Goal: Find contact information: Find contact information

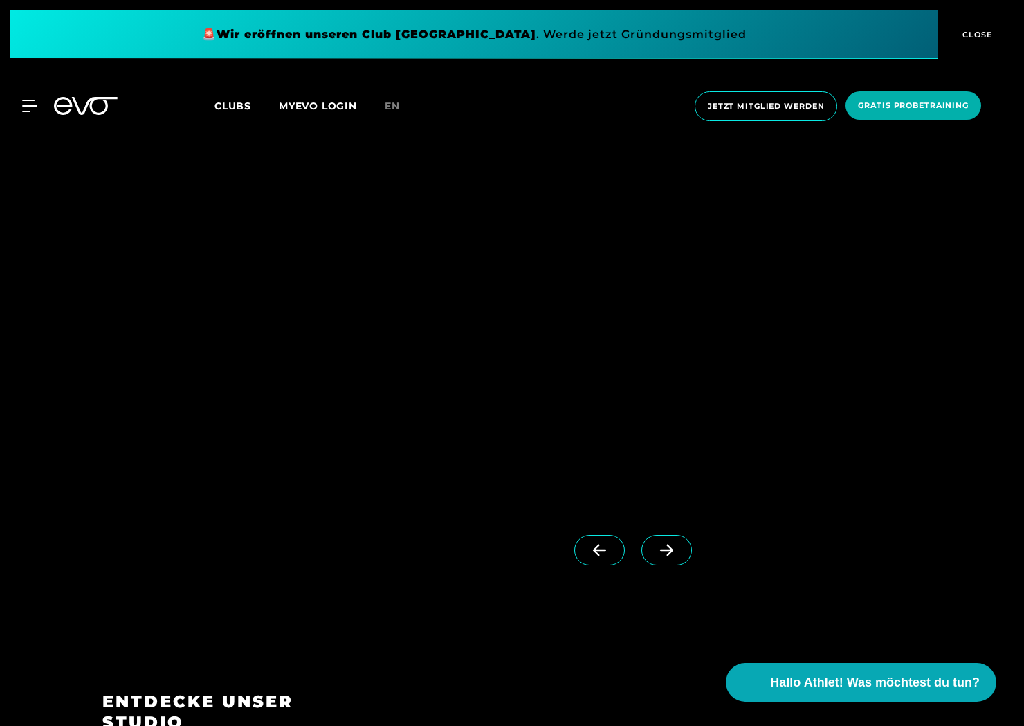
scroll to position [1454, 0]
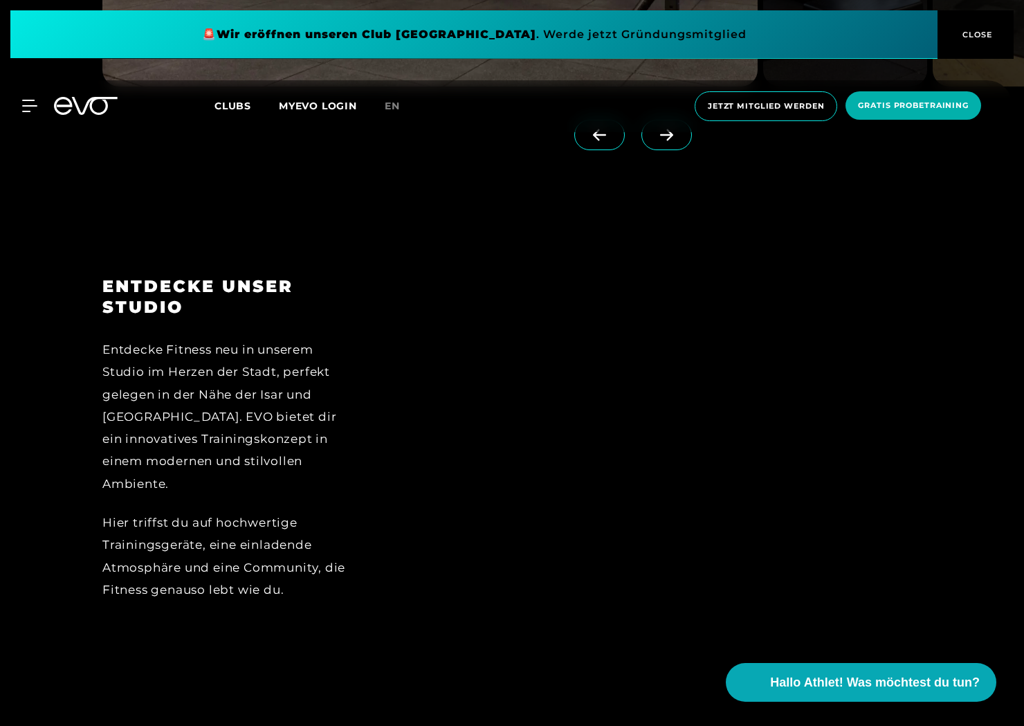
scroll to position [2262, 0]
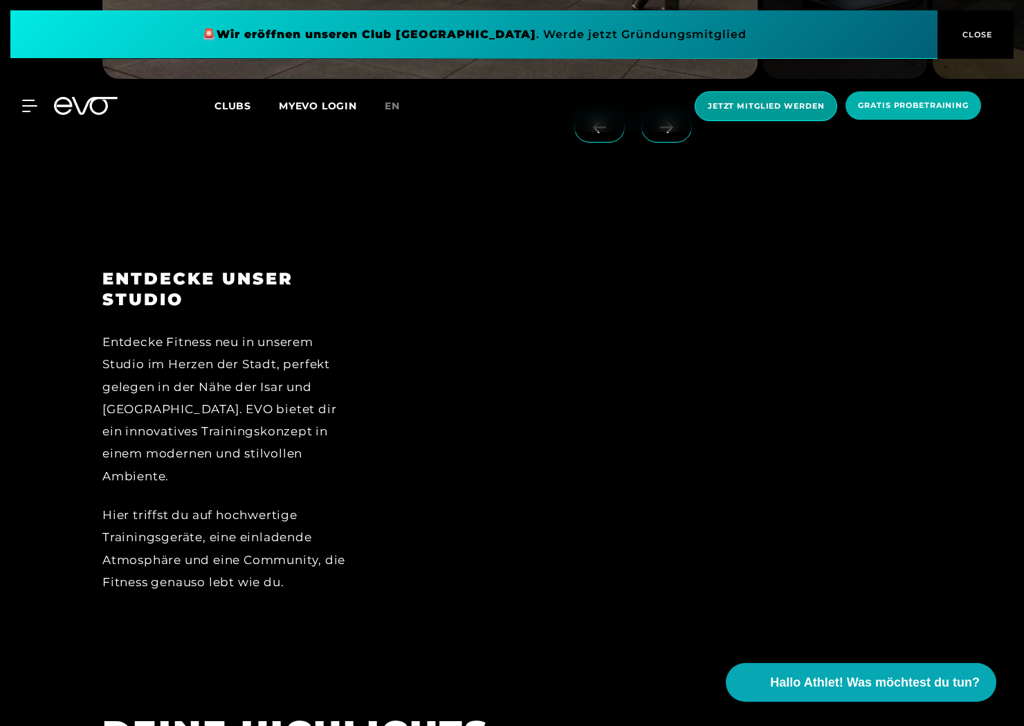
click at [790, 102] on span "Jetzt Mitglied werden" at bounding box center [766, 106] width 116 height 12
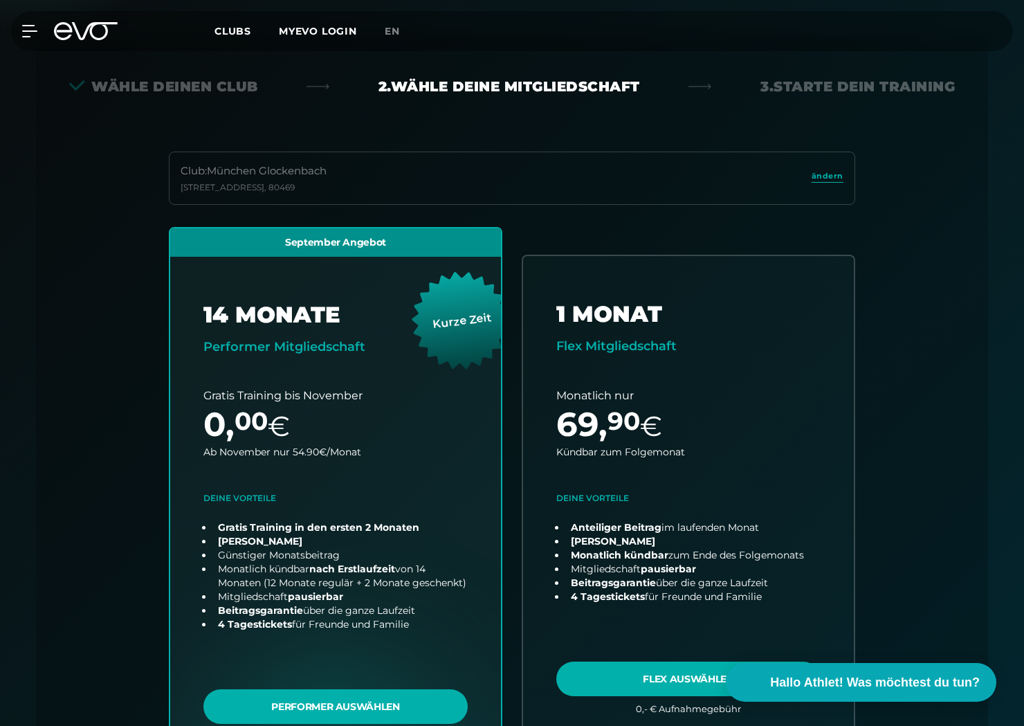
scroll to position [306, 0]
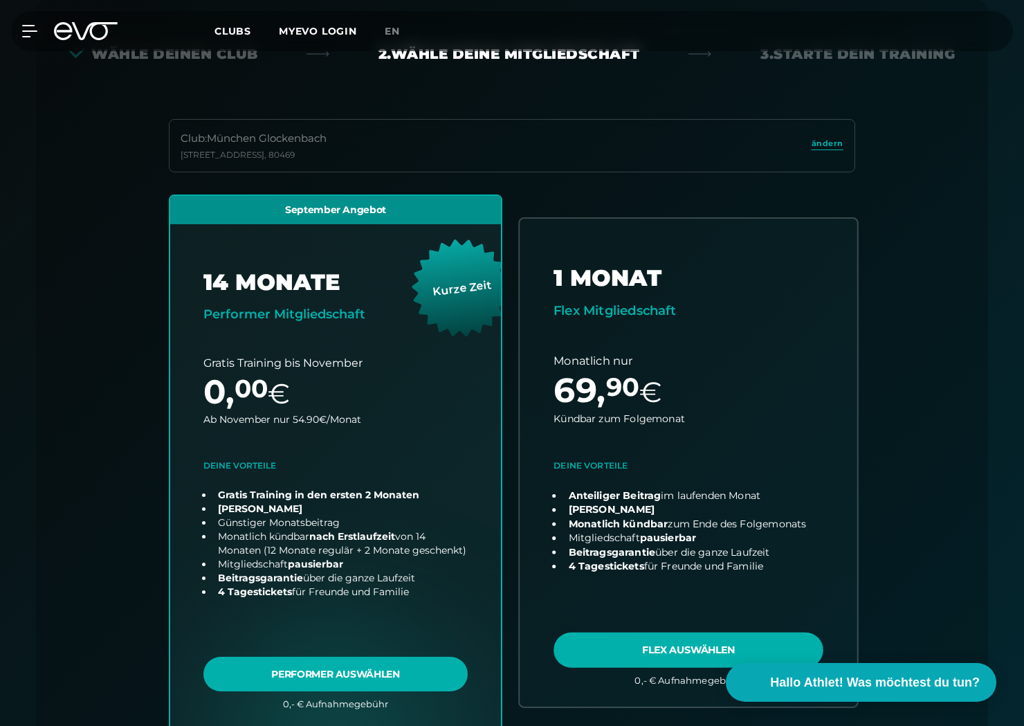
click at [666, 325] on link "choose plan" at bounding box center [689, 462] width 338 height 487
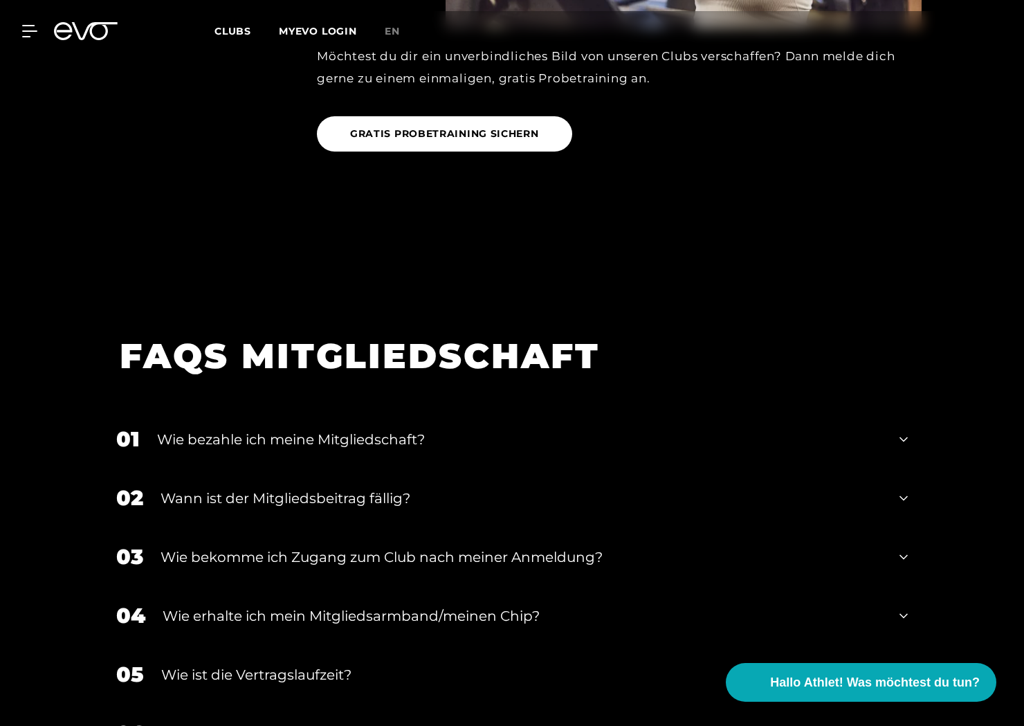
scroll to position [2350, 0]
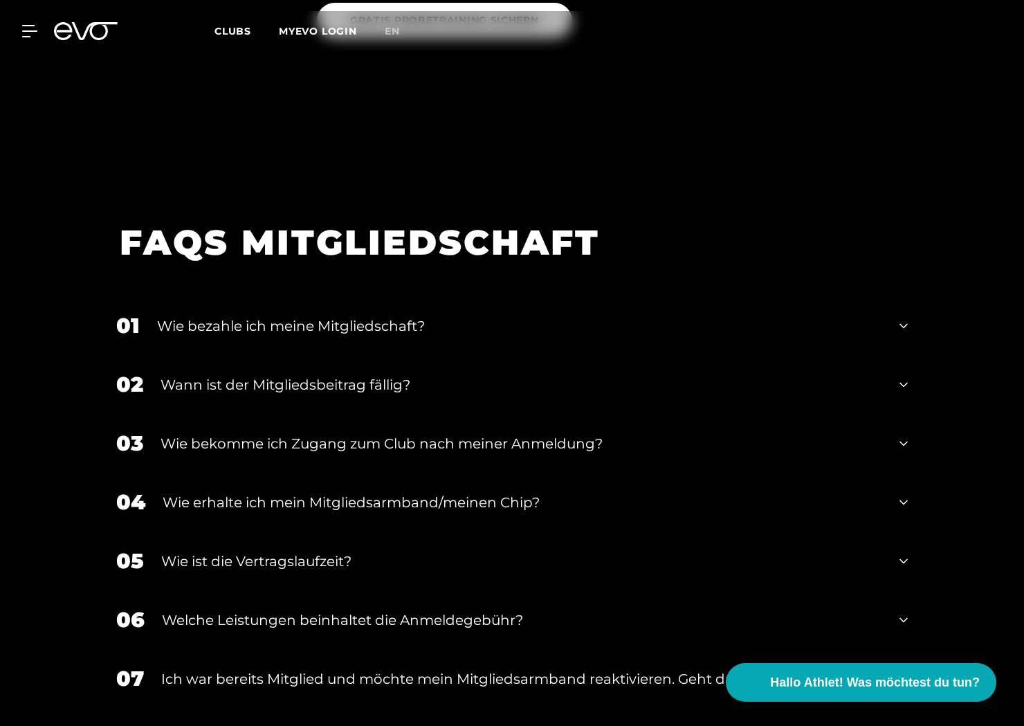
click at [430, 551] on div "Wie ist die Vertragslaufzeit?" at bounding box center [521, 561] width 721 height 21
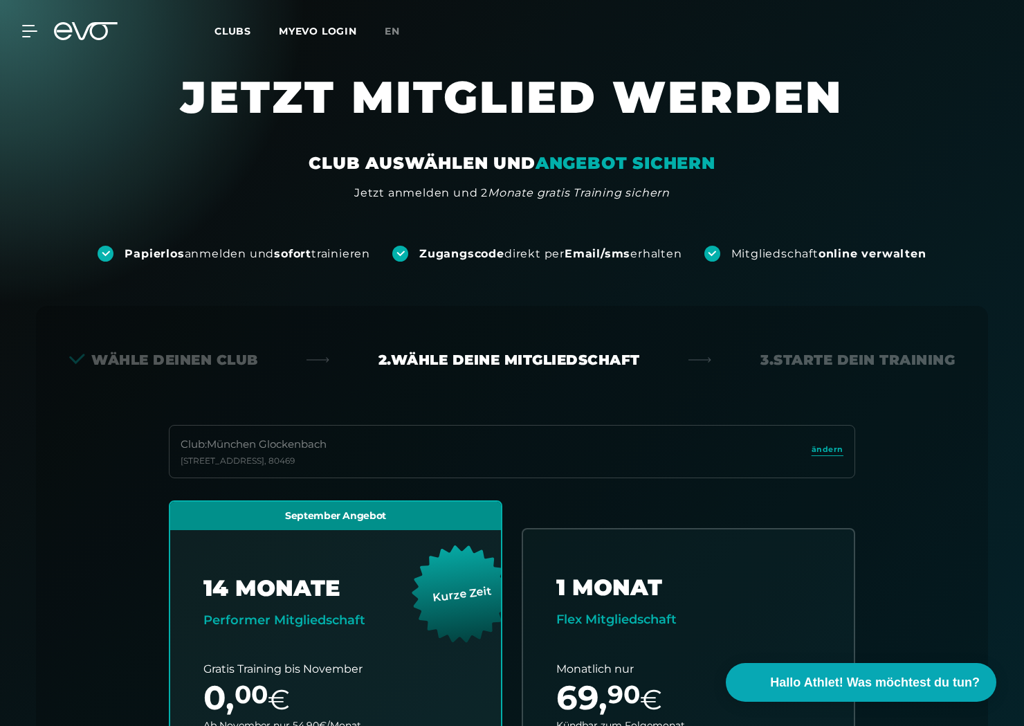
click at [230, 30] on span "Clubs" at bounding box center [232, 31] width 37 height 12
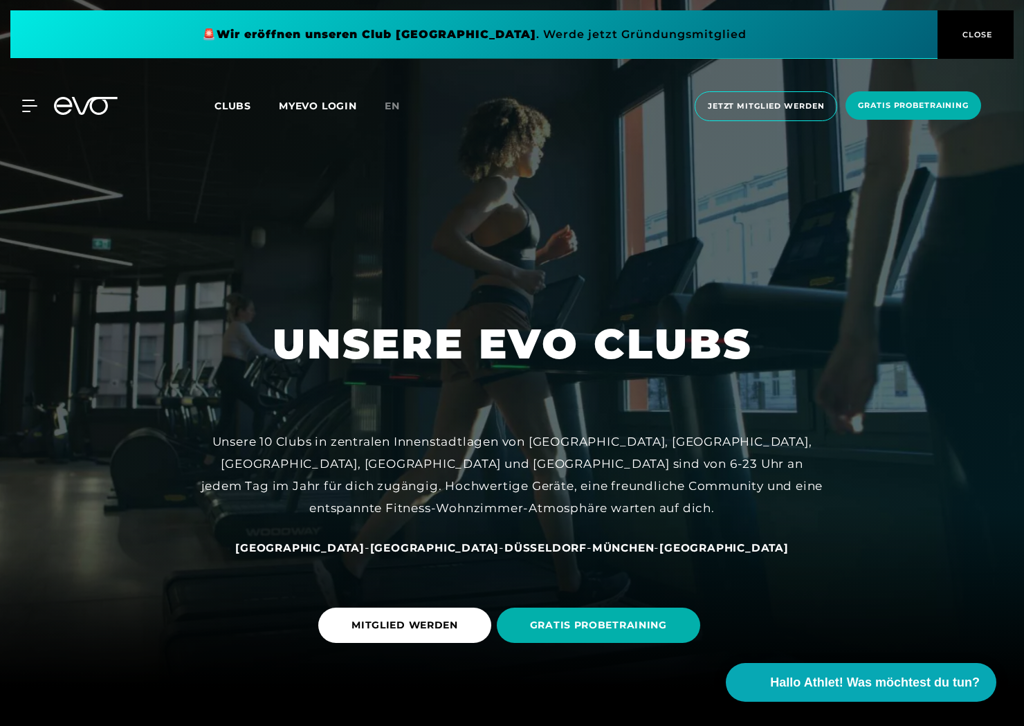
scroll to position [154, 0]
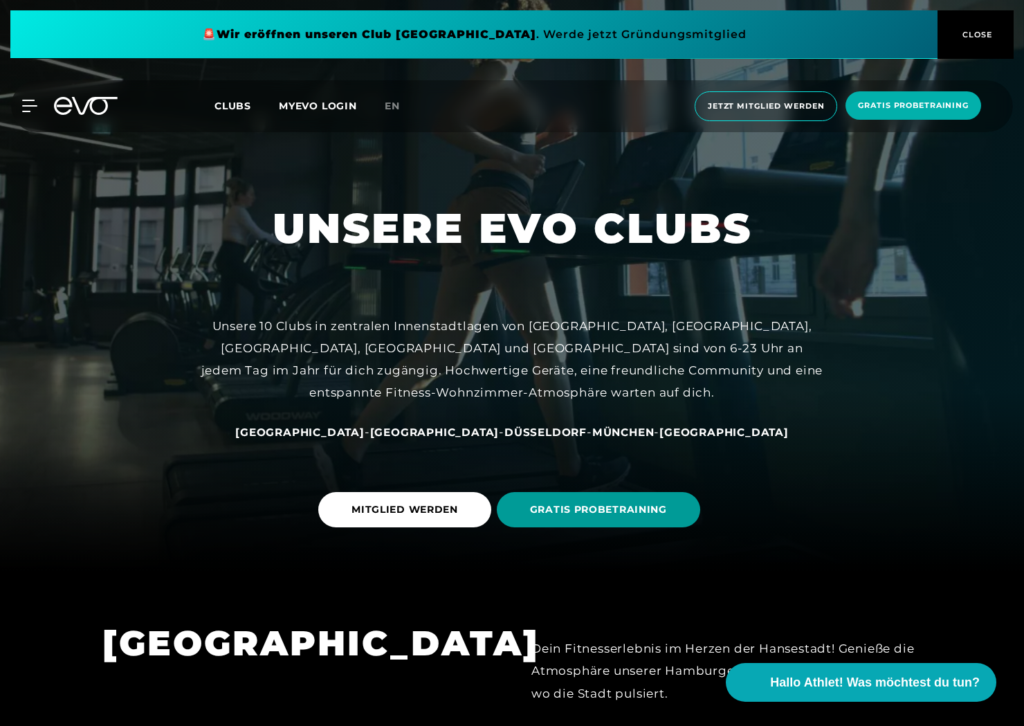
click at [567, 522] on span "GRATIS PROBETRAINING" at bounding box center [598, 509] width 203 height 35
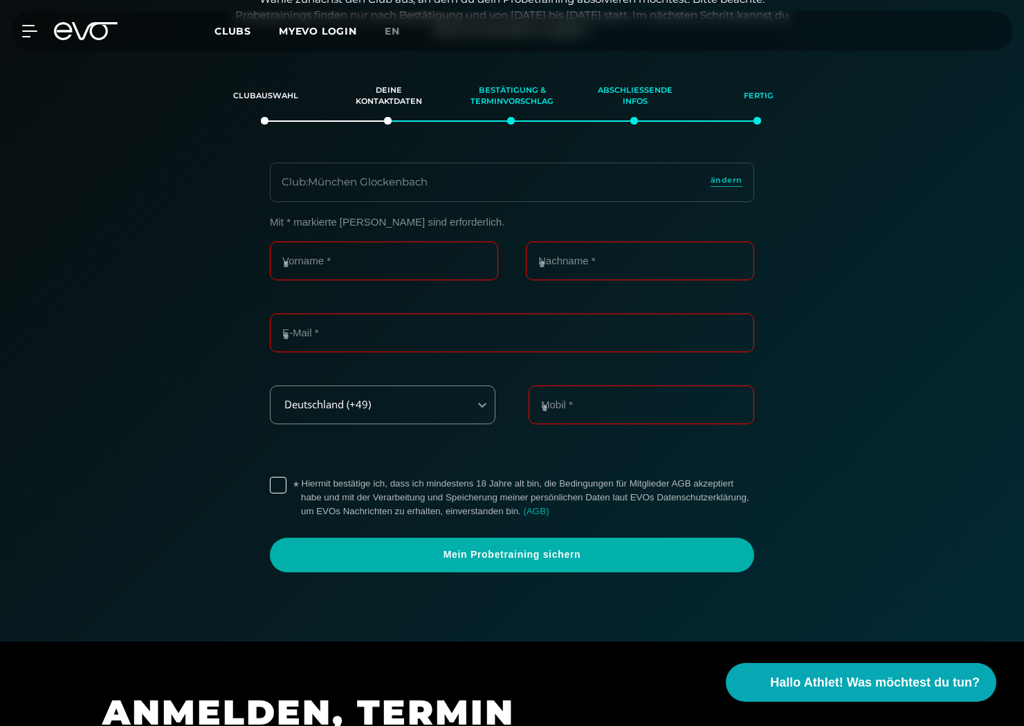
scroll to position [237, 0]
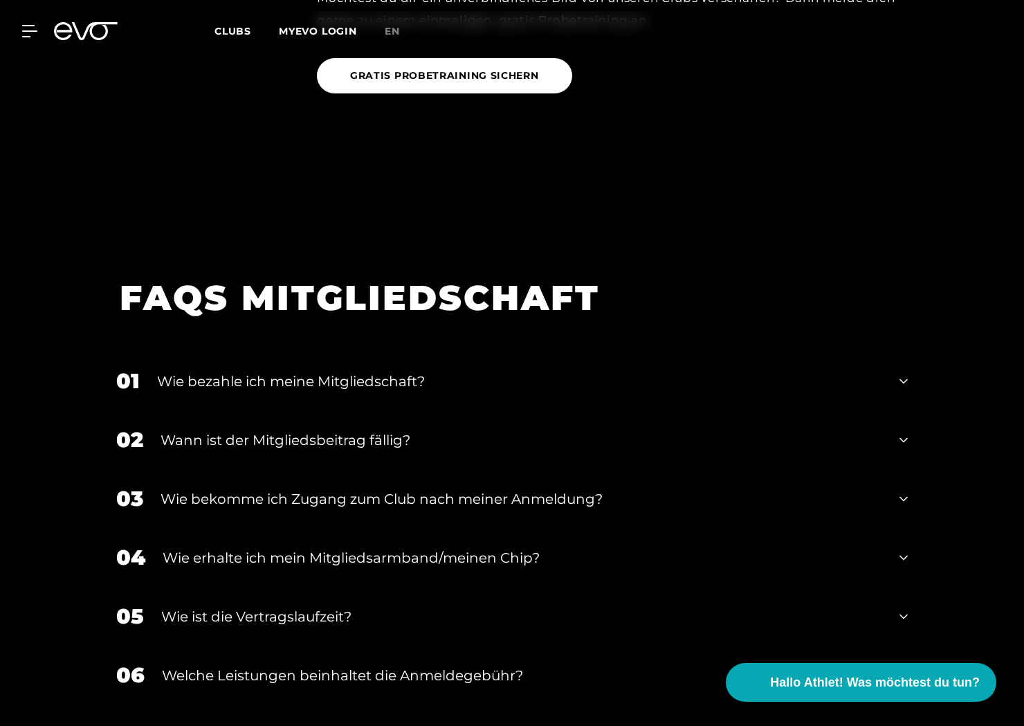
scroll to position [2306, 0]
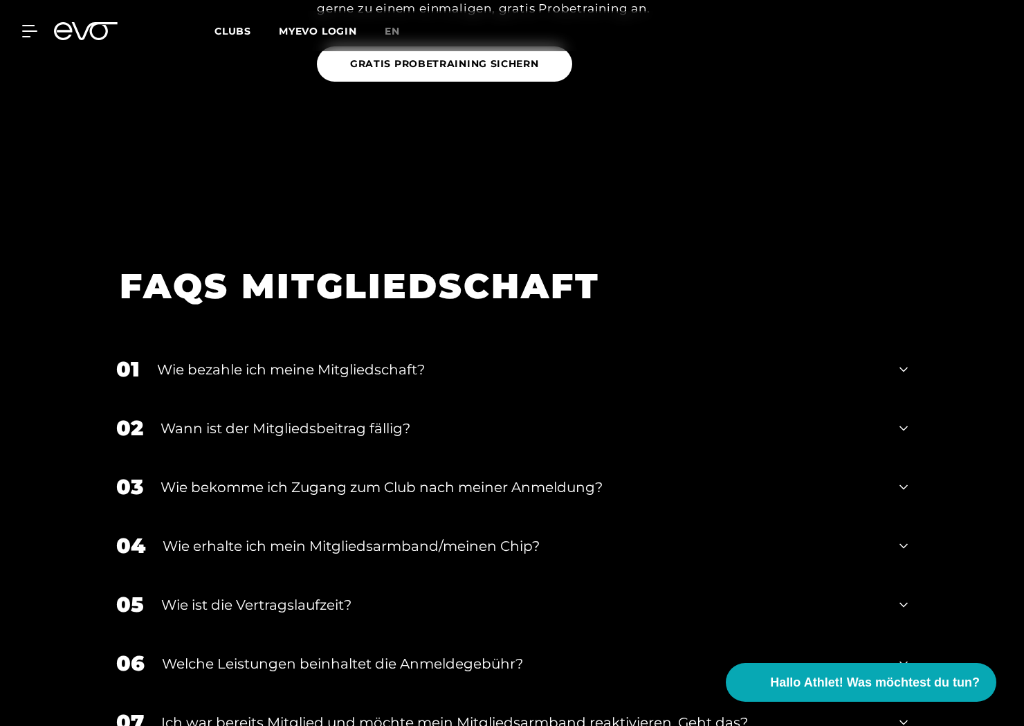
click at [254, 399] on div "02 Wann ist der Mitgliedsbeitrag fällig?" at bounding box center [511, 428] width 819 height 59
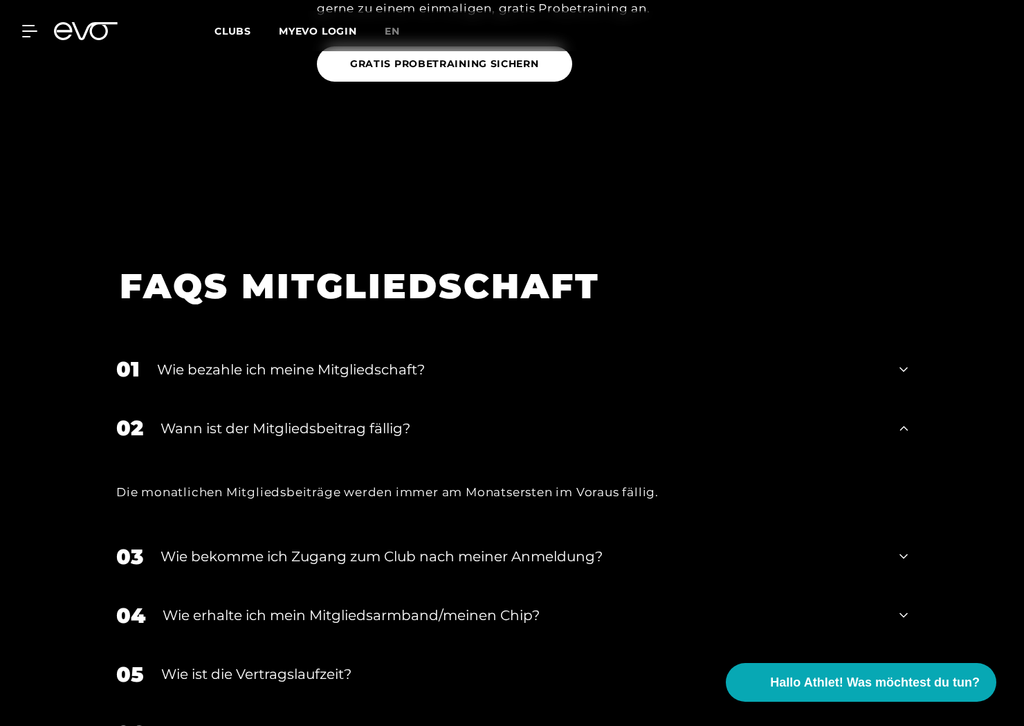
click at [254, 399] on div "02 Wann ist der Mitgliedsbeitrag fällig?" at bounding box center [511, 428] width 819 height 59
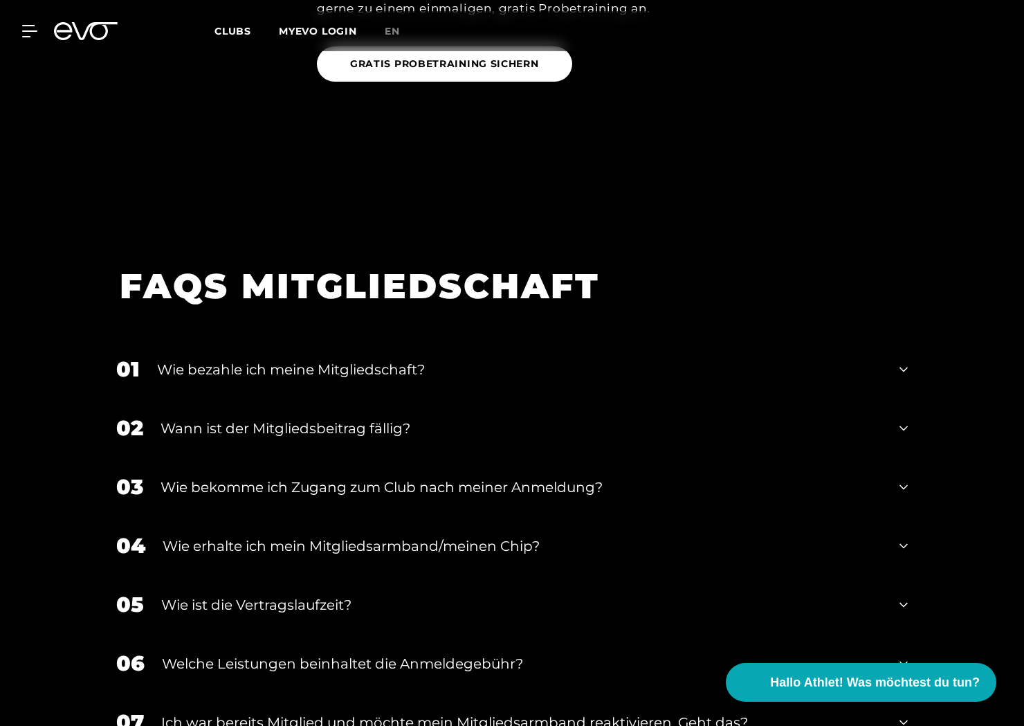
click at [271, 477] on div "Wie bekomme ich Zugang zum Club nach meiner Anmeldung?" at bounding box center [522, 487] width 722 height 21
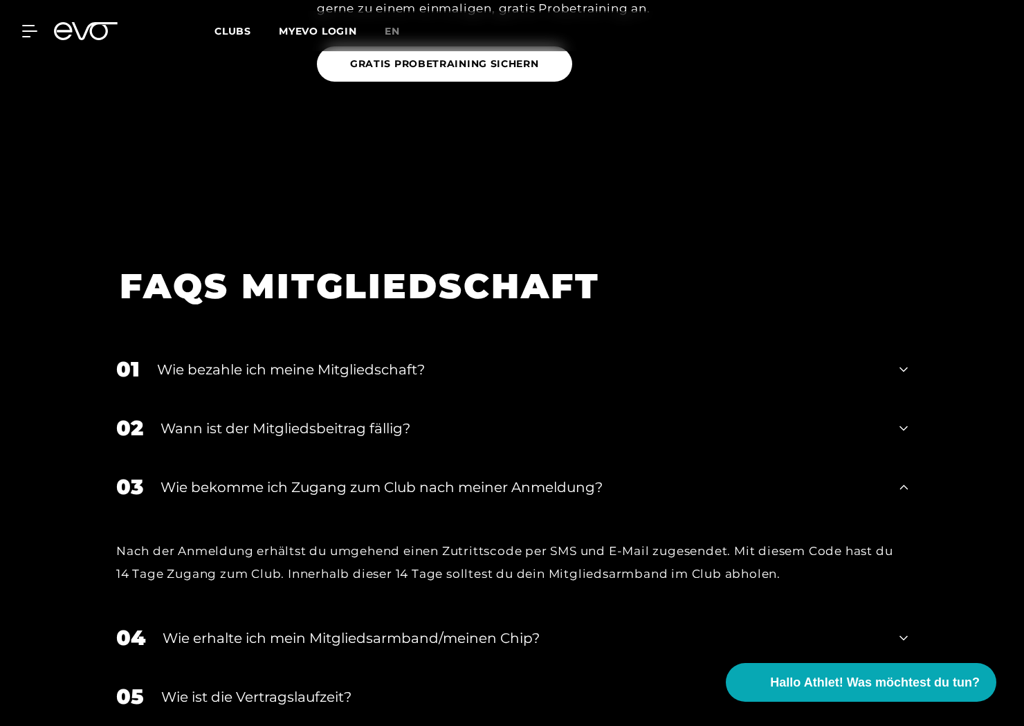
click at [271, 477] on div "Wie bekomme ich Zugang zum Club nach meiner Anmeldung?" at bounding box center [522, 487] width 722 height 21
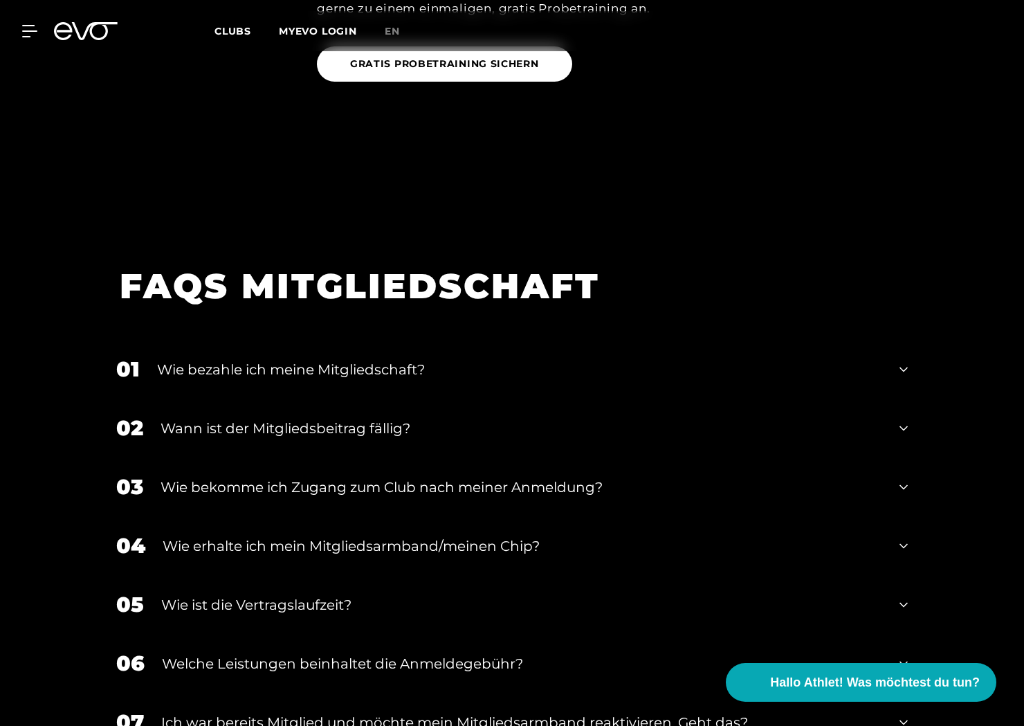
click at [289, 536] on div "Wie erhalte ich mein Mitgliedsarmband/meinen Chip?" at bounding box center [523, 546] width 720 height 21
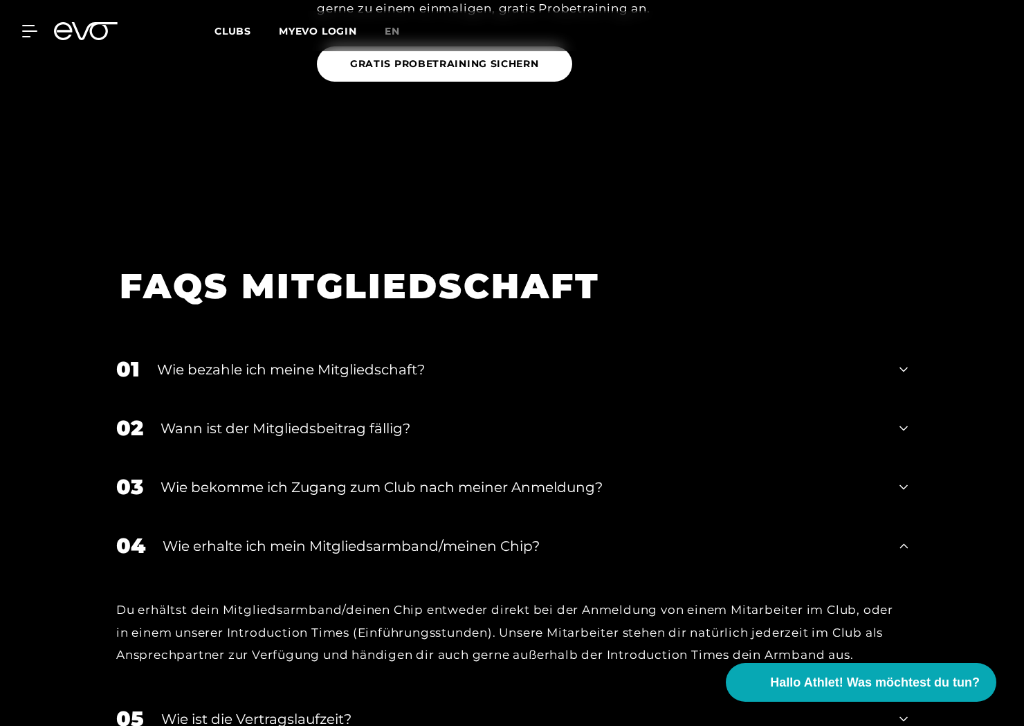
click at [289, 536] on div "Wie erhalte ich mein Mitgliedsarmband/meinen Chip?" at bounding box center [523, 546] width 720 height 21
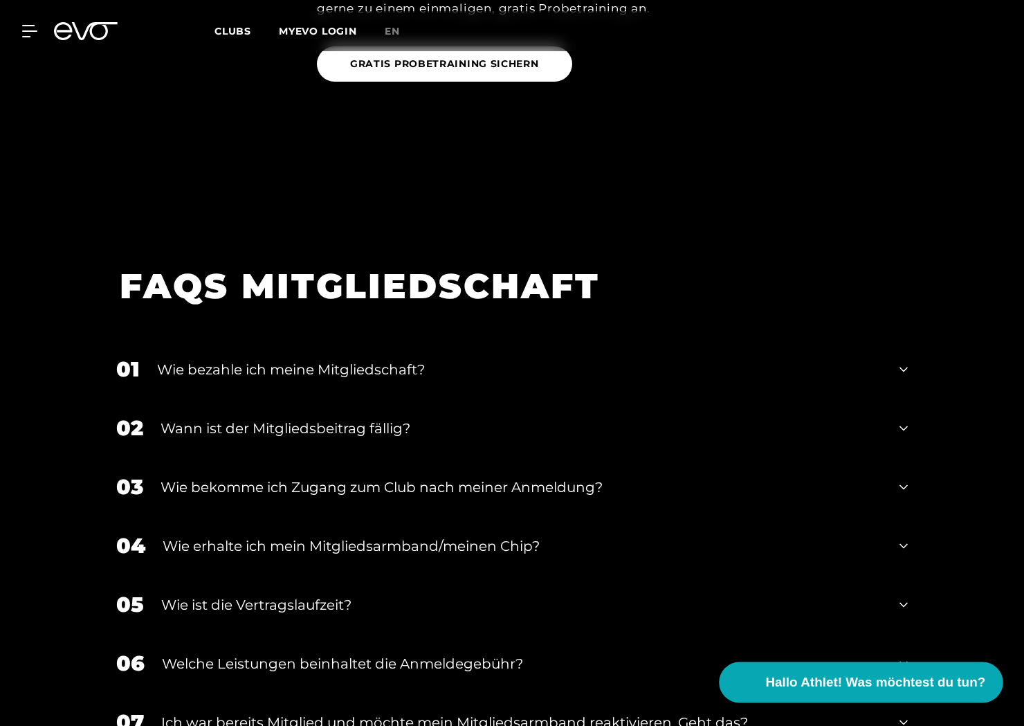
click at [765, 682] on button "Hallo Athlet! Was möchtest du tun?" at bounding box center [862, 682] width 284 height 41
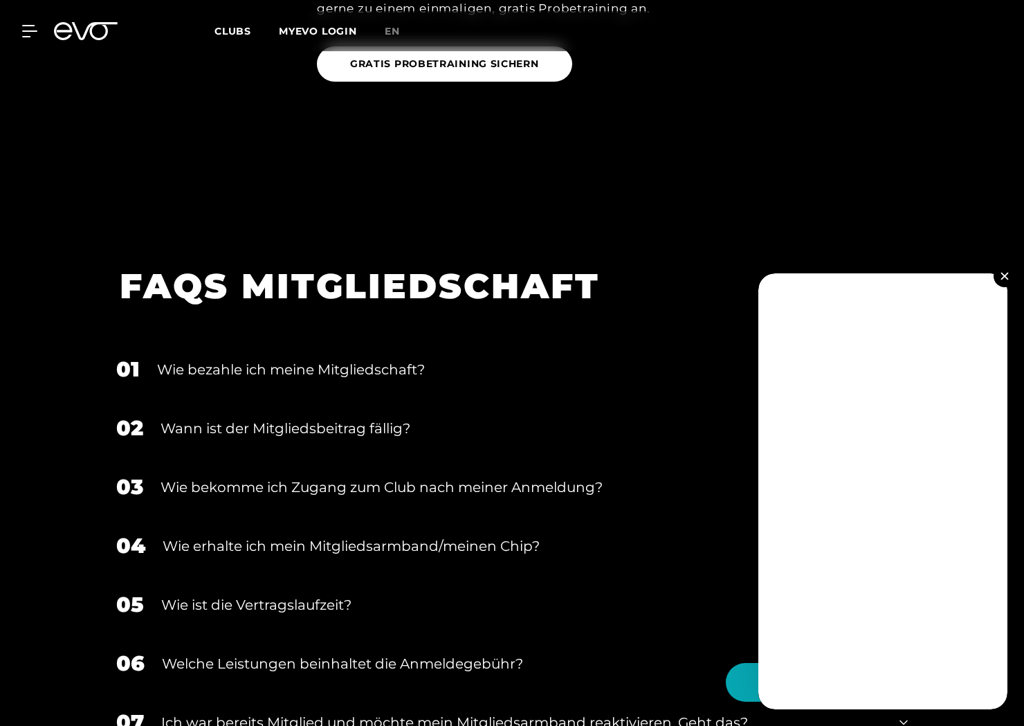
click at [729, 575] on div "05 Wie ist die Vertragslaufzeit?" at bounding box center [511, 604] width 819 height 59
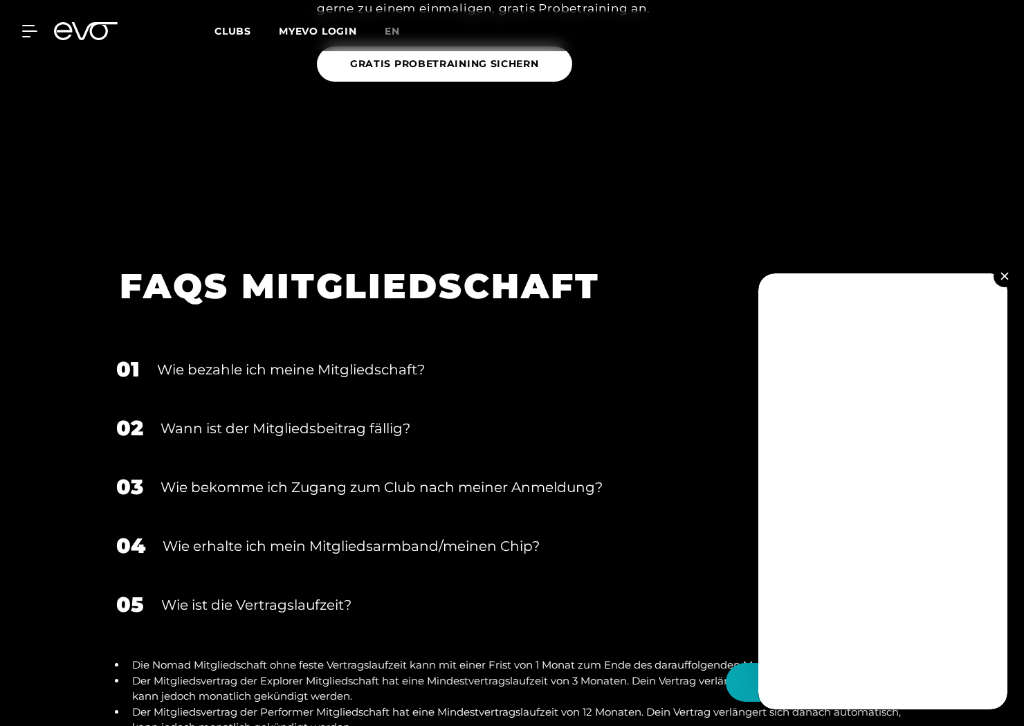
click at [1001, 277] on button at bounding box center [1005, 276] width 22 height 22
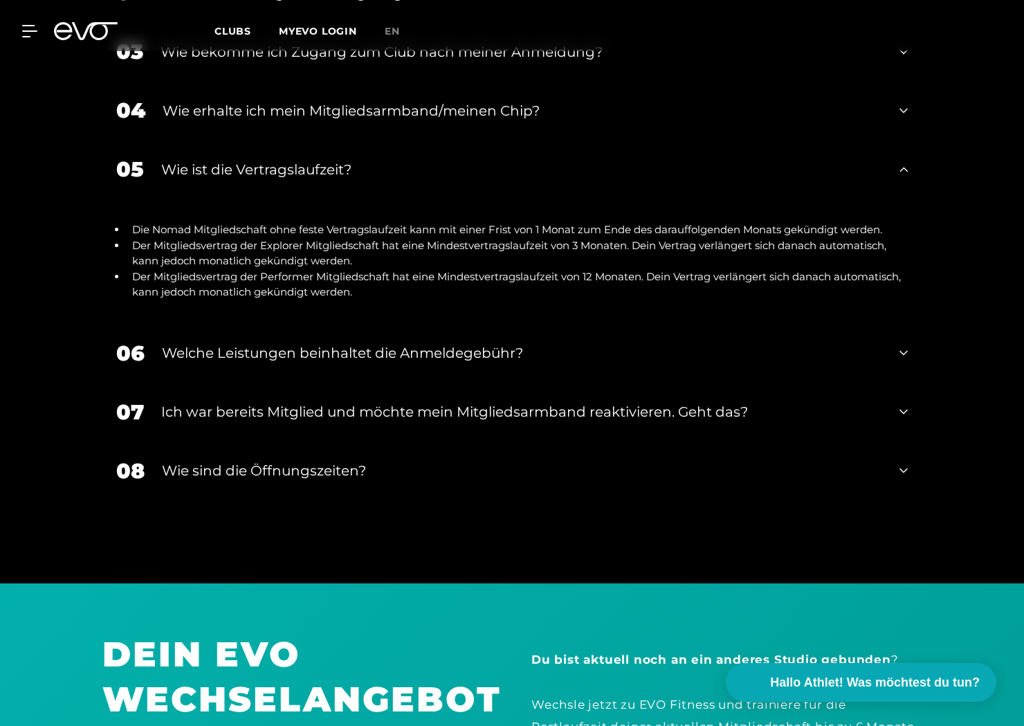
scroll to position [2744, 0]
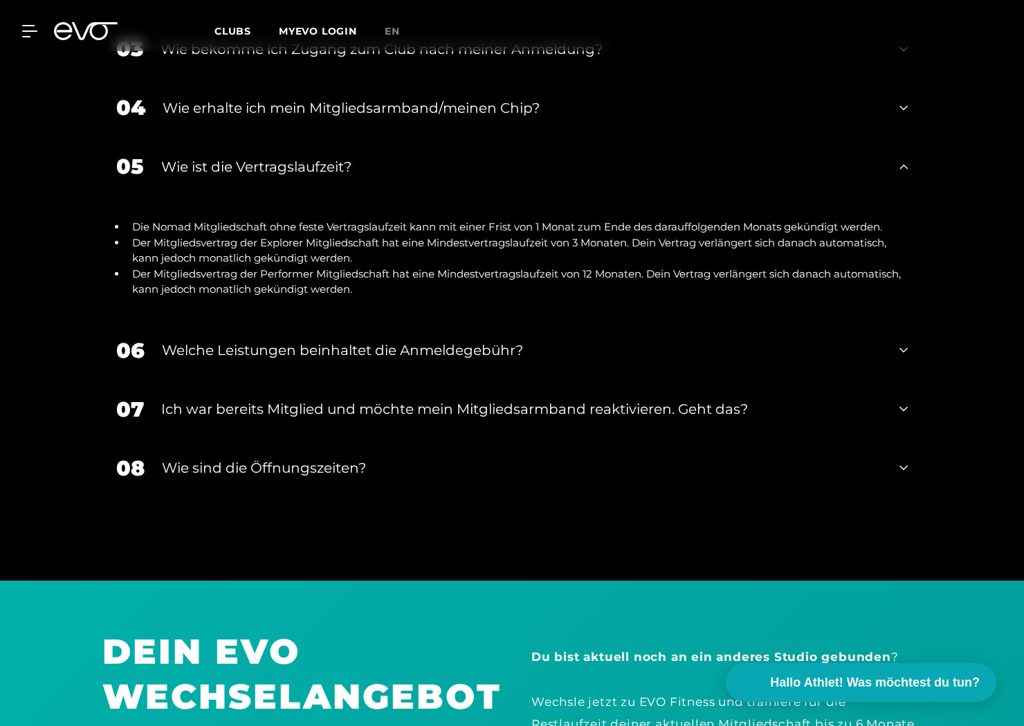
click at [432, 399] on div "Ich war bereits Mitglied und möchte mein Mitgliedsarmband reaktivieren. Geht da…" at bounding box center [521, 409] width 721 height 21
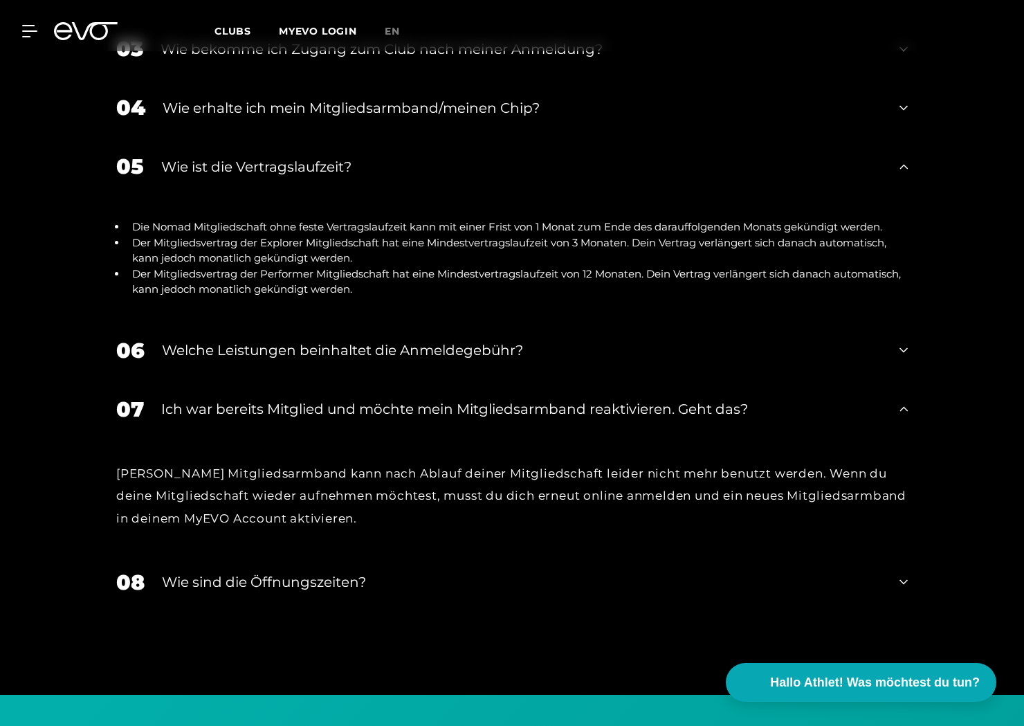
click at [432, 399] on div "Ich war bereits Mitglied und möchte mein Mitgliedsarmband reaktivieren. Geht da…" at bounding box center [521, 409] width 721 height 21
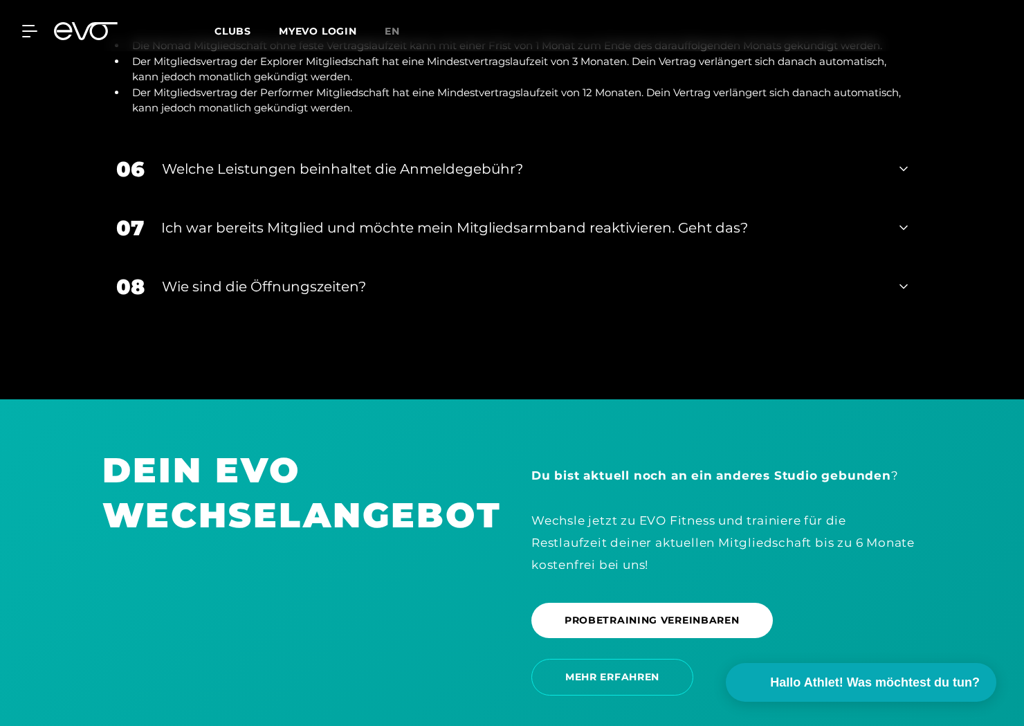
scroll to position [3083, 0]
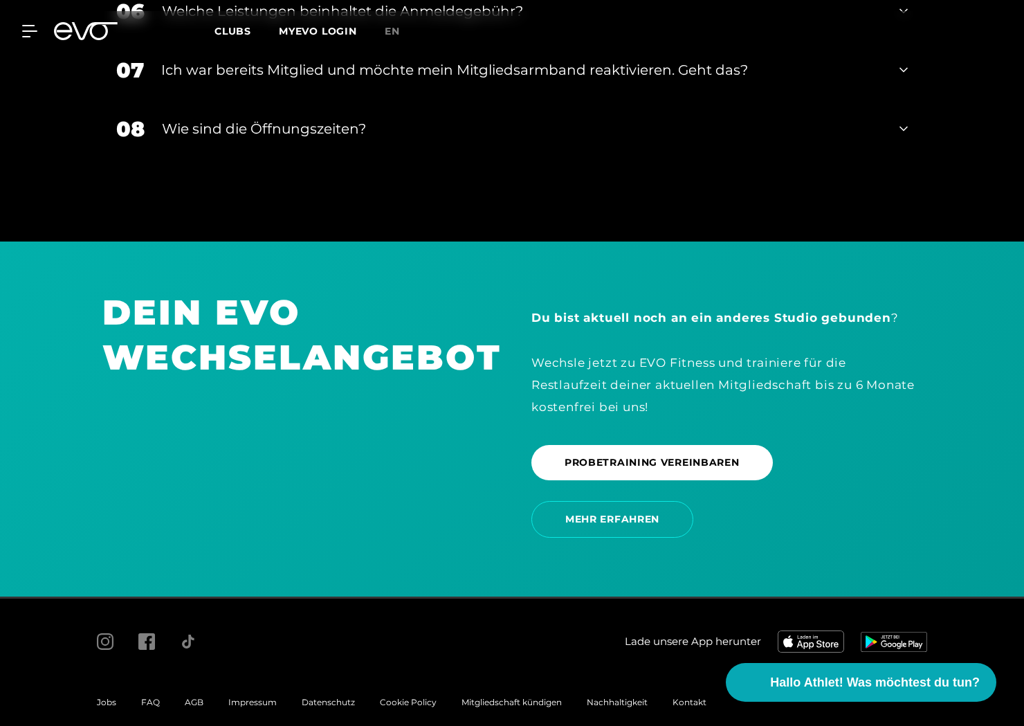
click at [221, 26] on span "Clubs" at bounding box center [232, 31] width 37 height 12
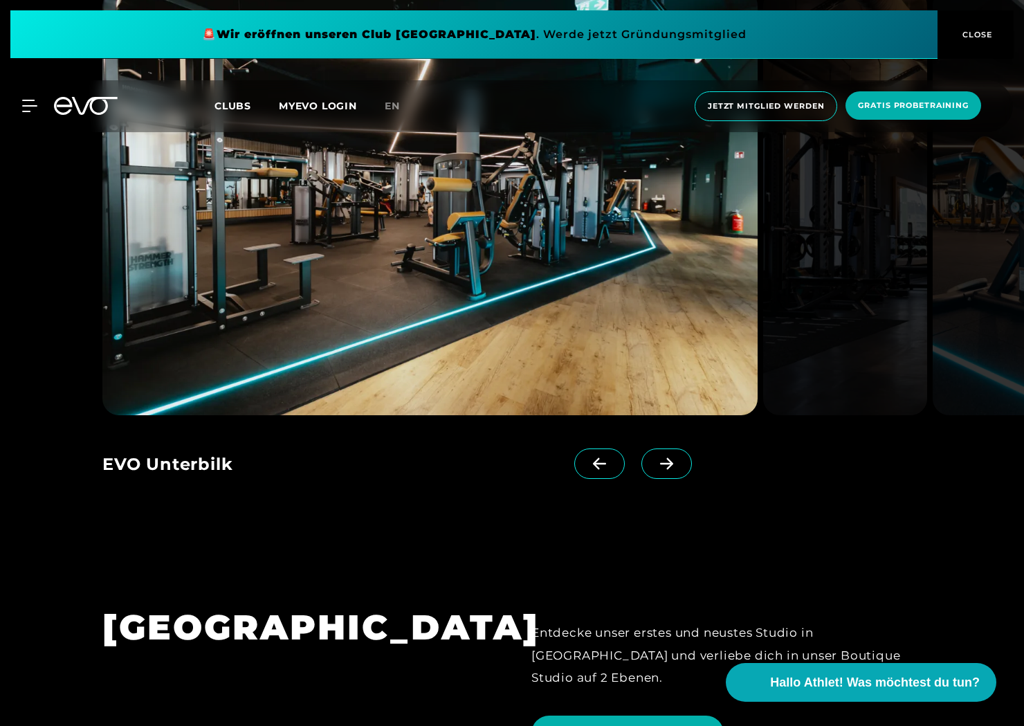
scroll to position [3013, 0]
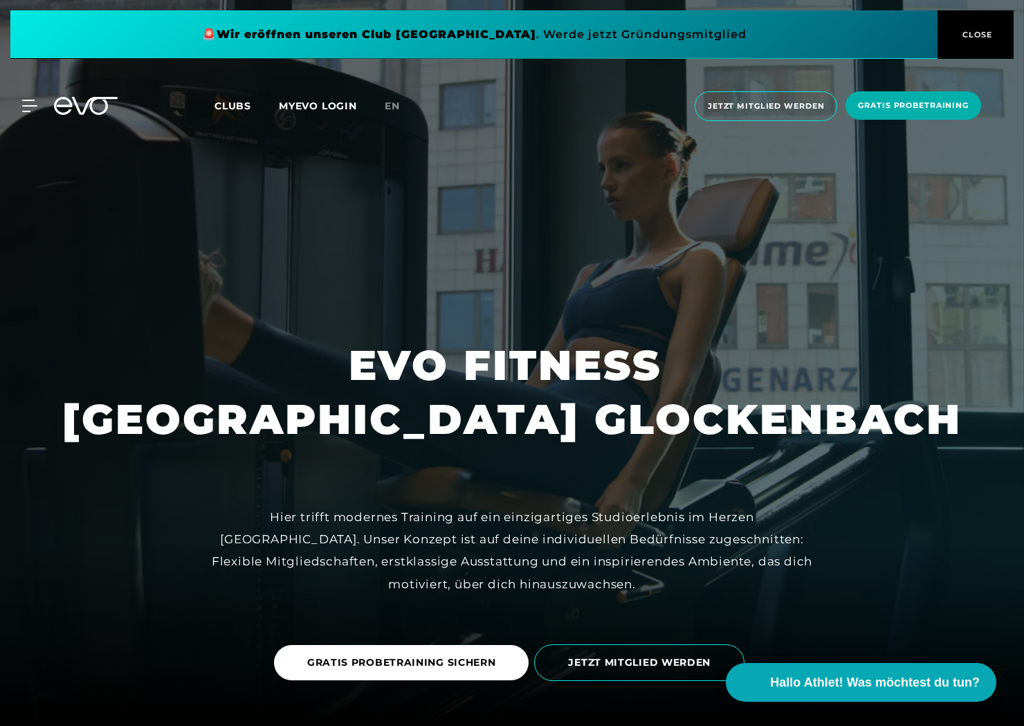
click at [992, 44] on button "CLOSE" at bounding box center [976, 34] width 76 height 48
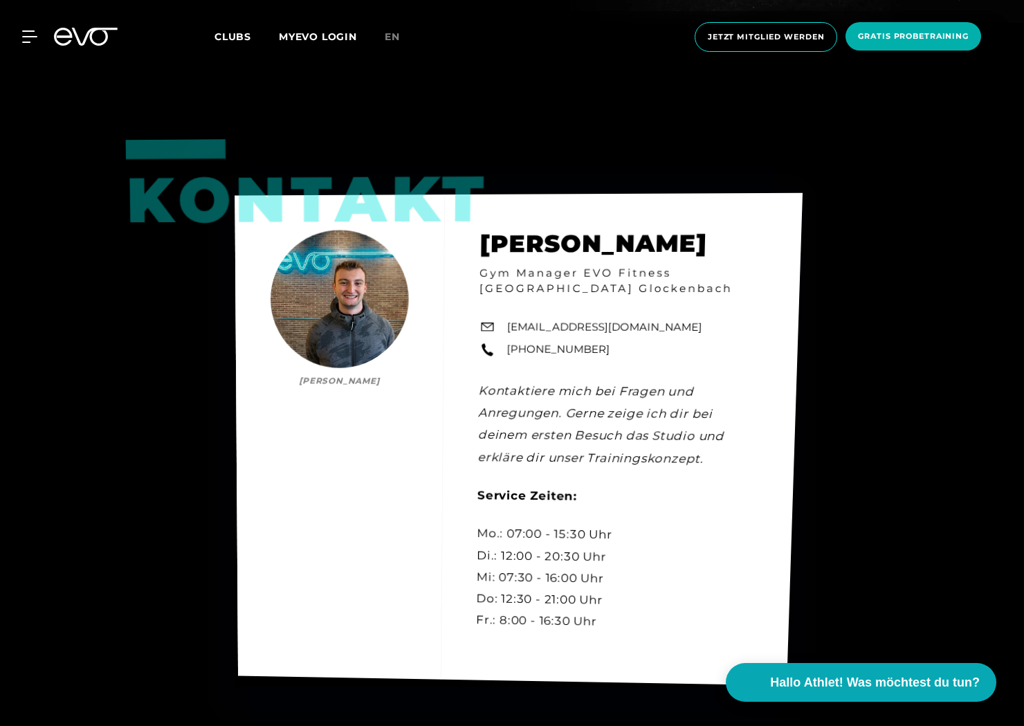
scroll to position [3873, 0]
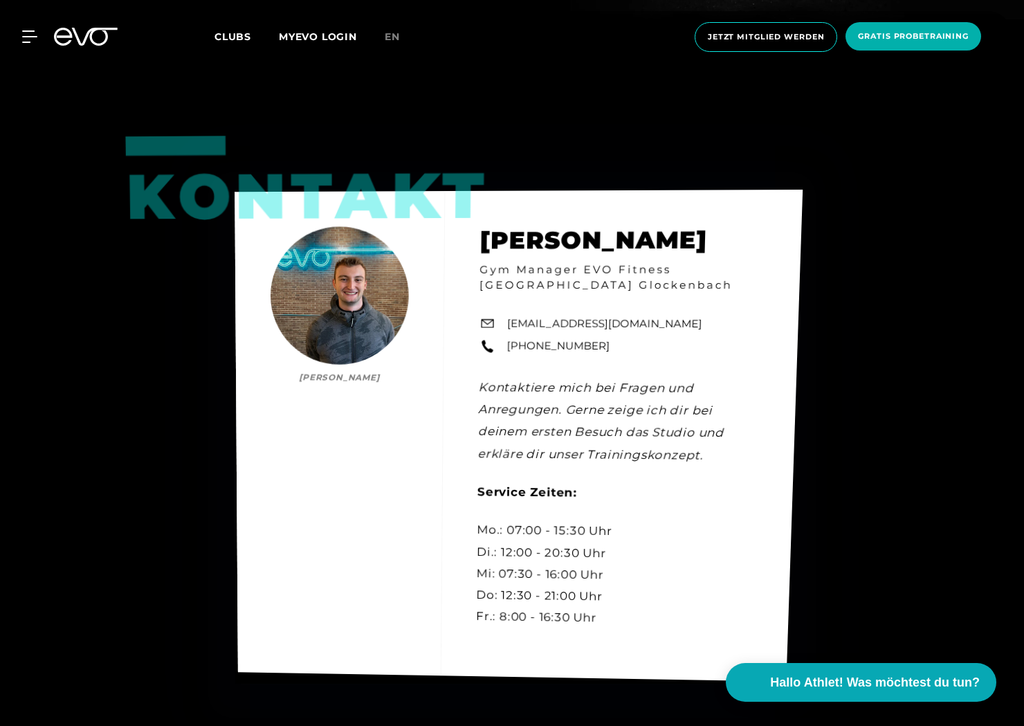
click at [565, 508] on div "Kontakt Luca Hoffmann Luca Hoffmann Gym Manager EVO Fitness München Glockenbach…" at bounding box center [519, 436] width 568 height 492
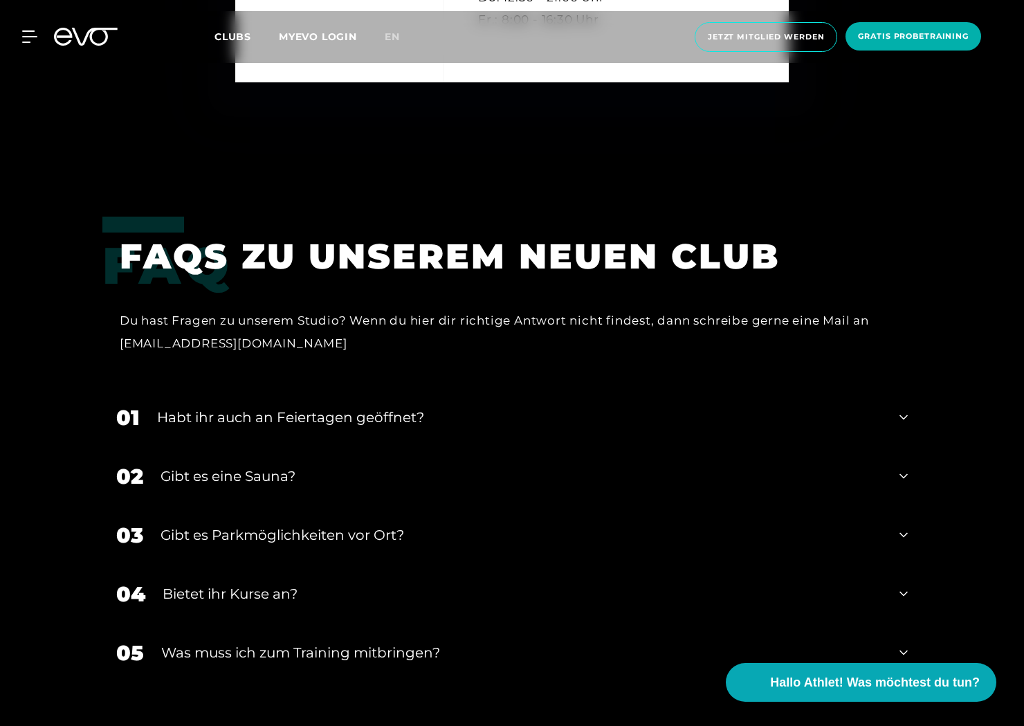
scroll to position [4536, 0]
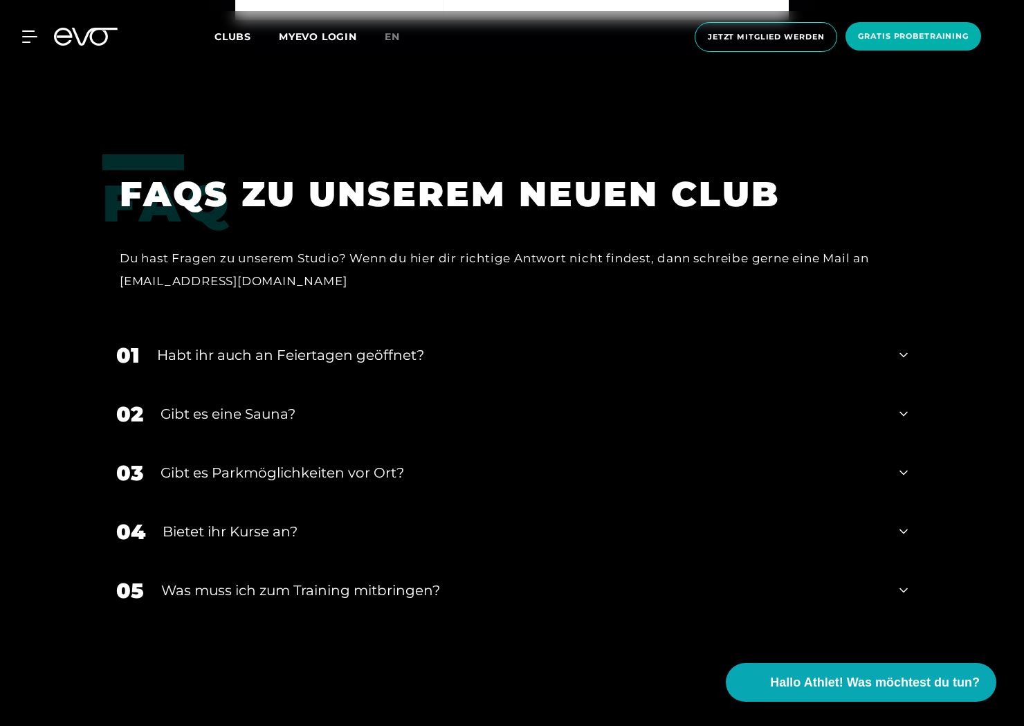
click at [408, 580] on div "Was muss ich zum Training mitbringen?" at bounding box center [521, 590] width 721 height 21
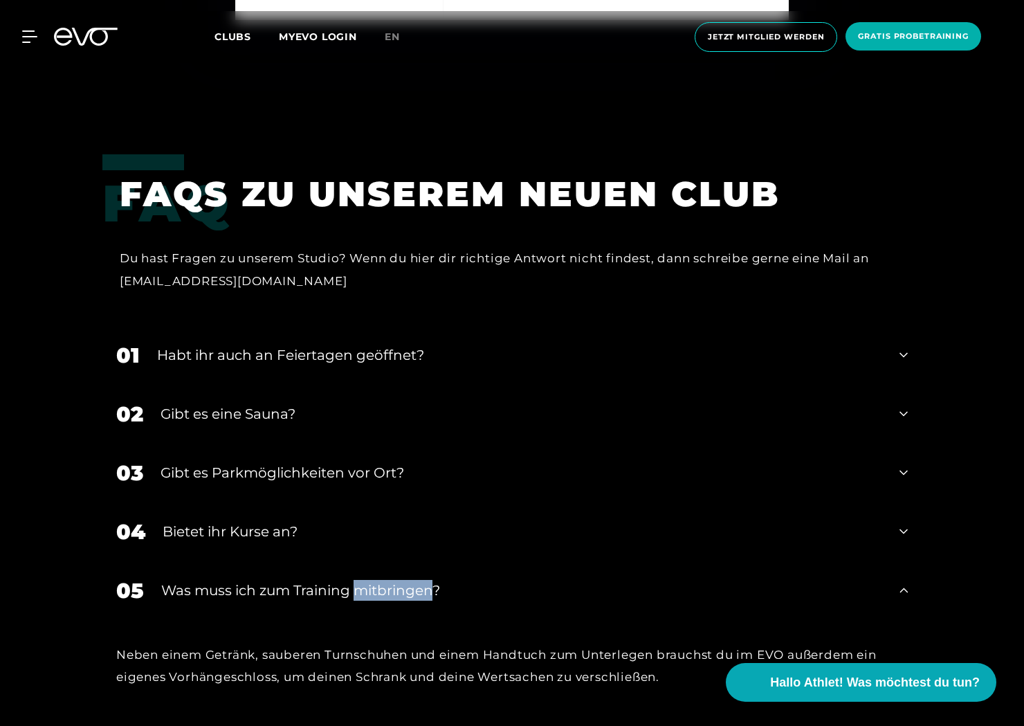
click at [408, 580] on div "Was muss ich zum Training mitbringen?" at bounding box center [521, 590] width 721 height 21
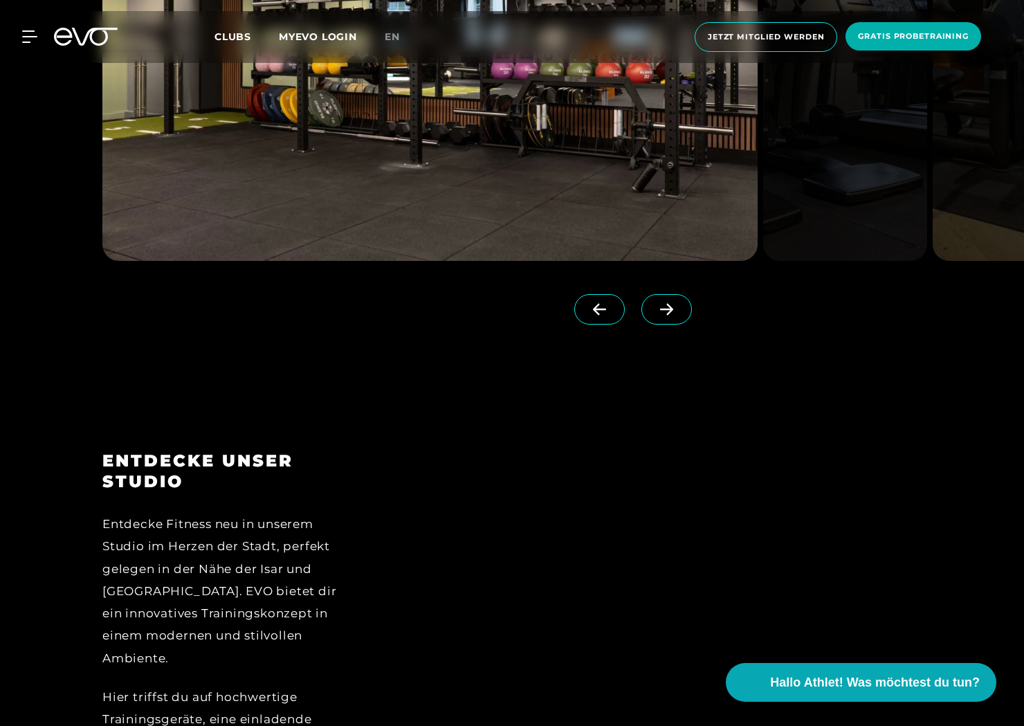
scroll to position [2072, 0]
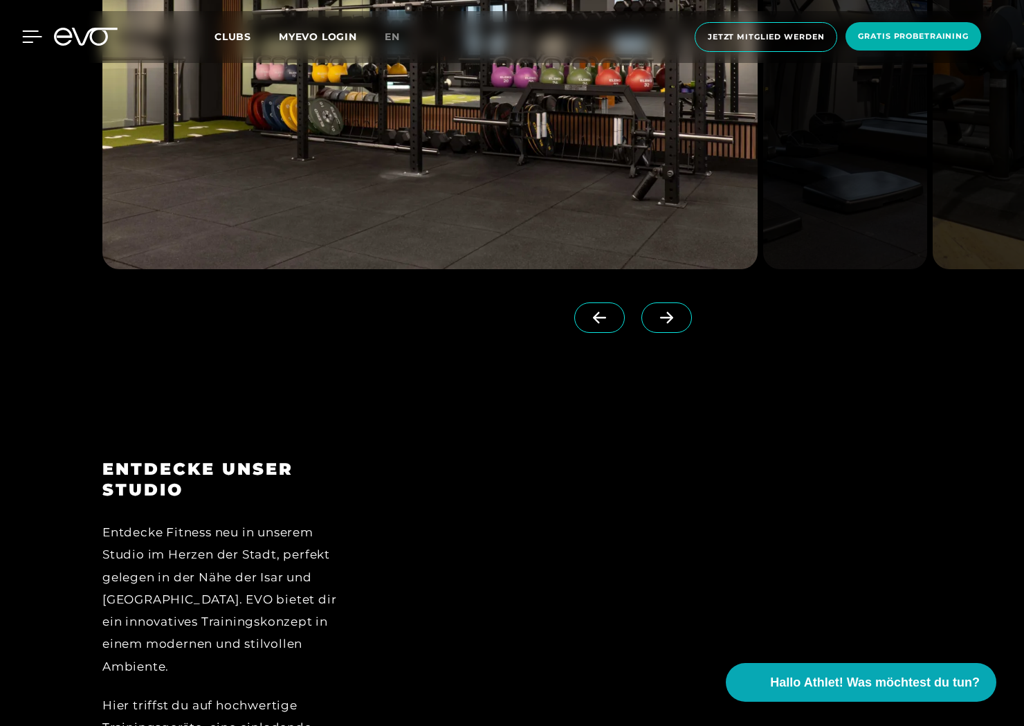
click at [36, 36] on icon at bounding box center [32, 36] width 20 height 12
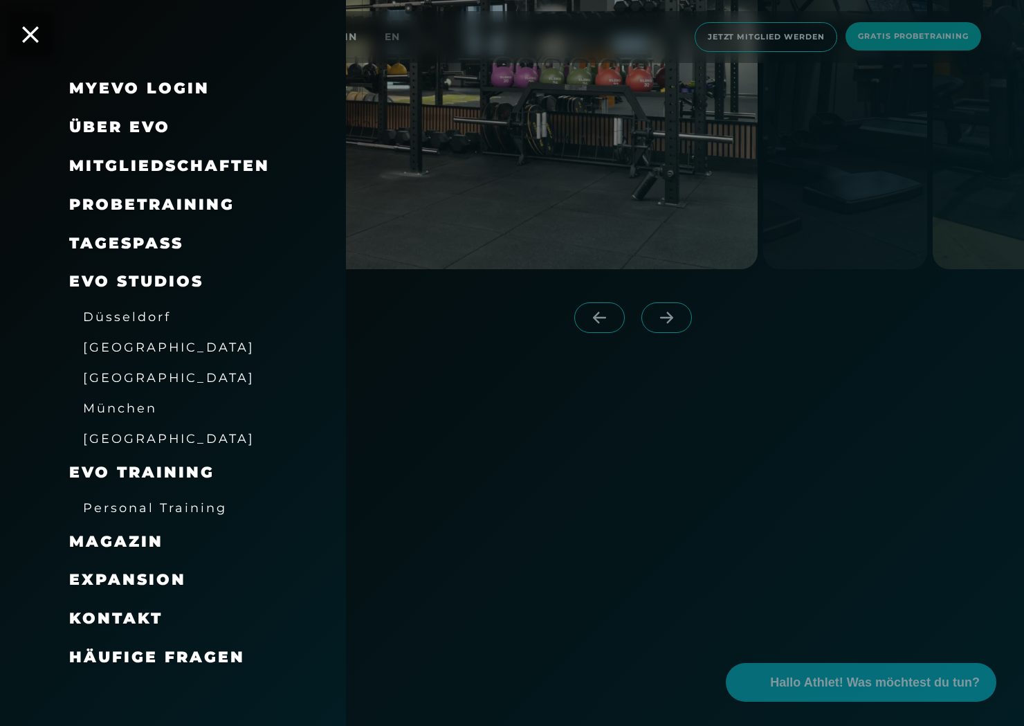
click at [141, 238] on link "TAGESPASS" at bounding box center [126, 243] width 114 height 19
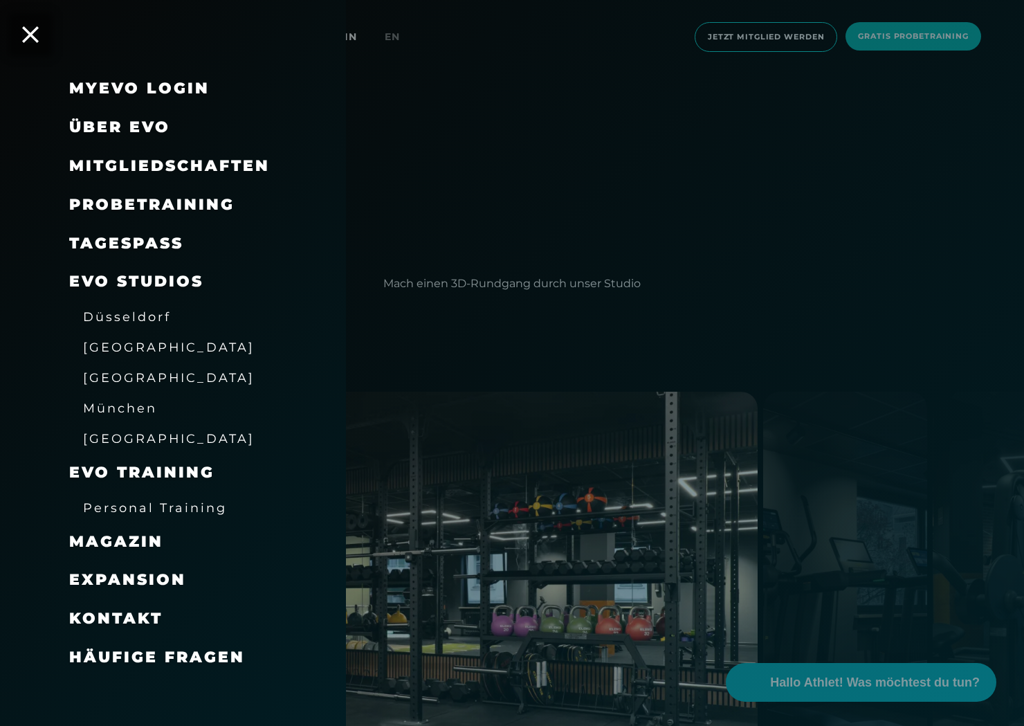
scroll to position [1514, 0]
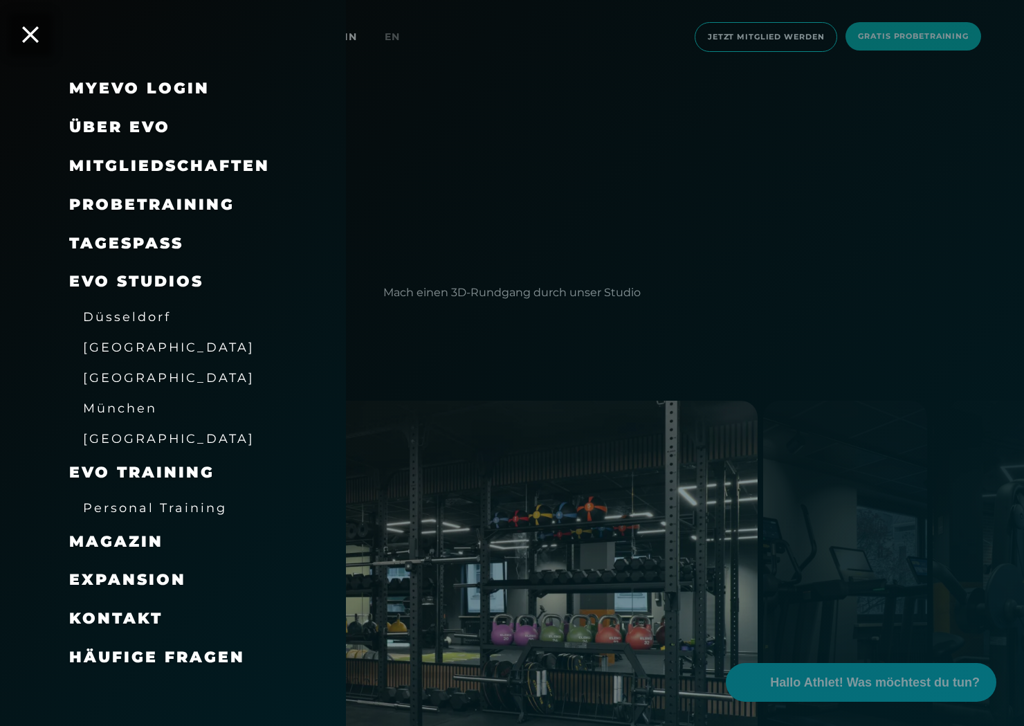
click at [131, 613] on span "Kontakt" at bounding box center [115, 618] width 93 height 19
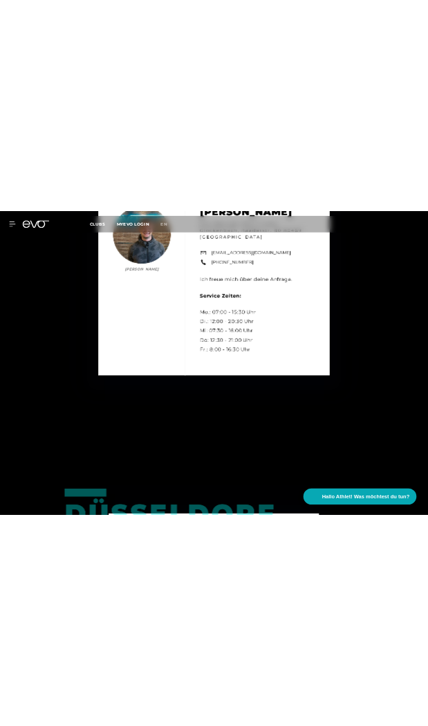
scroll to position [2237, 0]
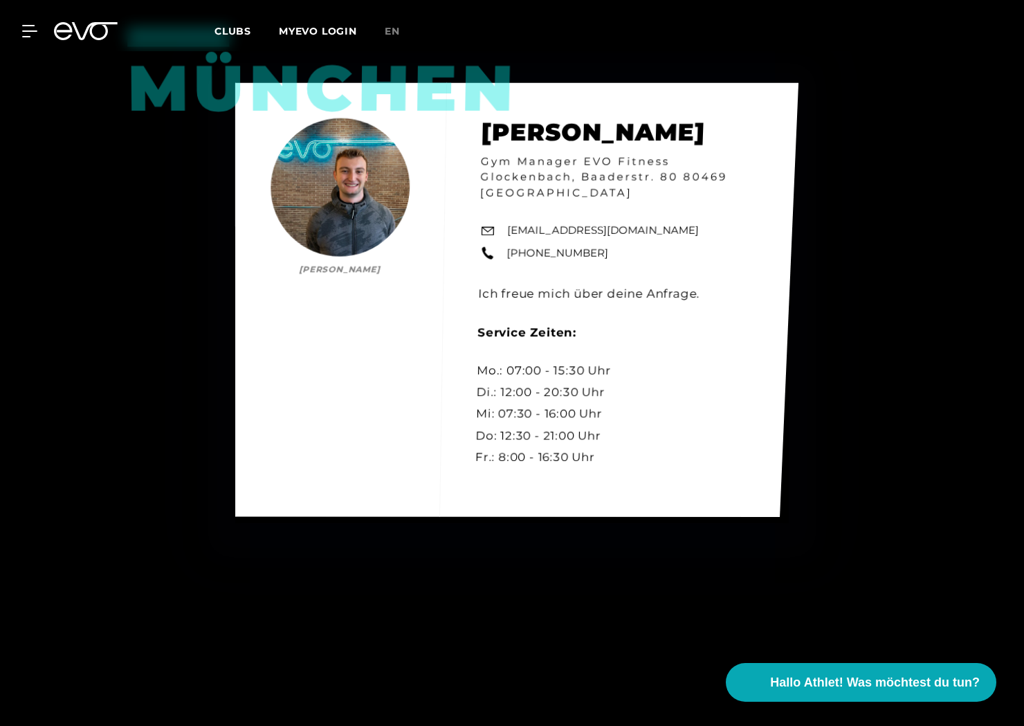
click at [617, 228] on link "glockenbach@evofitness.de" at bounding box center [603, 231] width 192 height 16
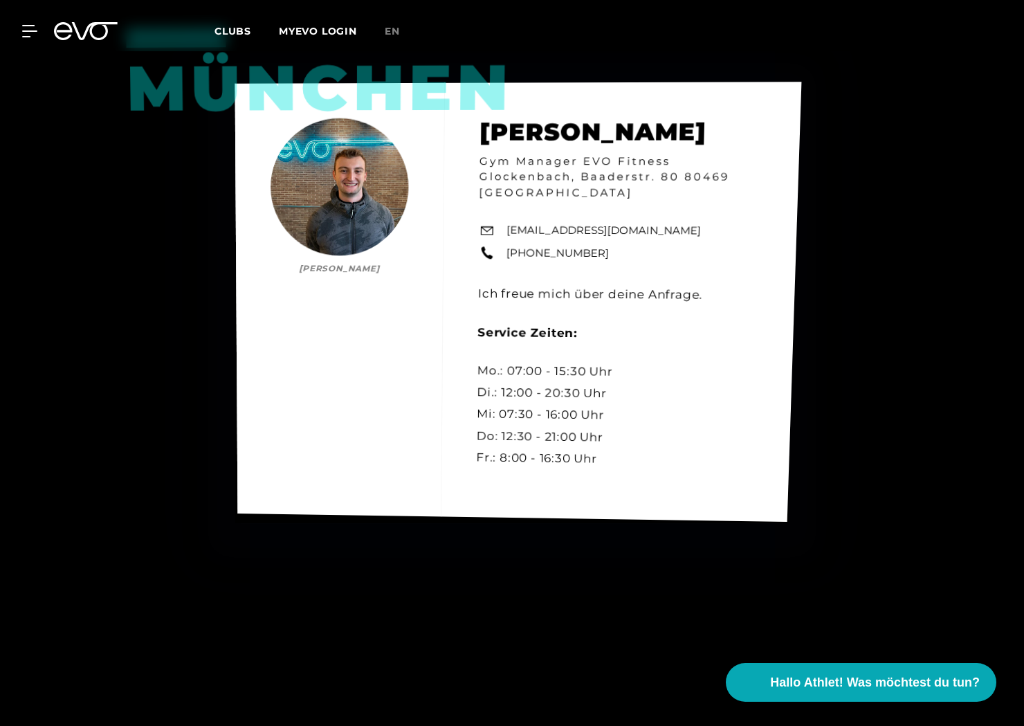
click at [558, 228] on link "glockenbach@evofitness.de" at bounding box center [603, 231] width 194 height 16
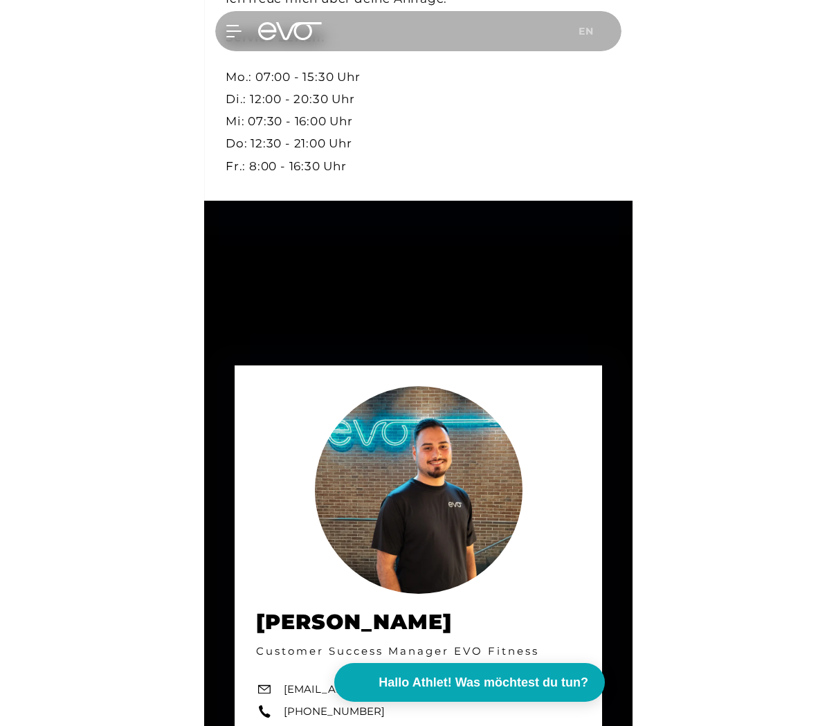
scroll to position [2654, 0]
